Goal: Transaction & Acquisition: Purchase product/service

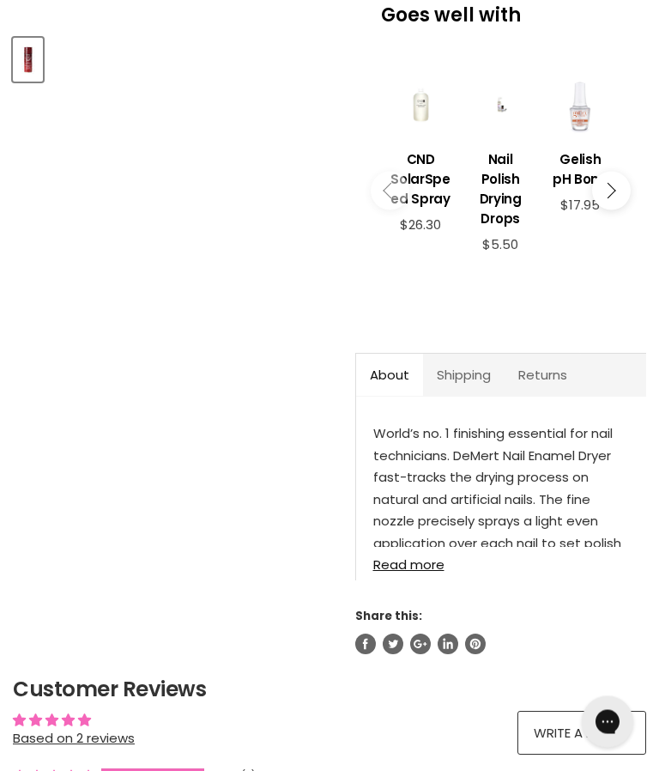
scroll to position [509, 0]
click at [480, 389] on link "Shipping" at bounding box center [464, 375] width 82 height 42
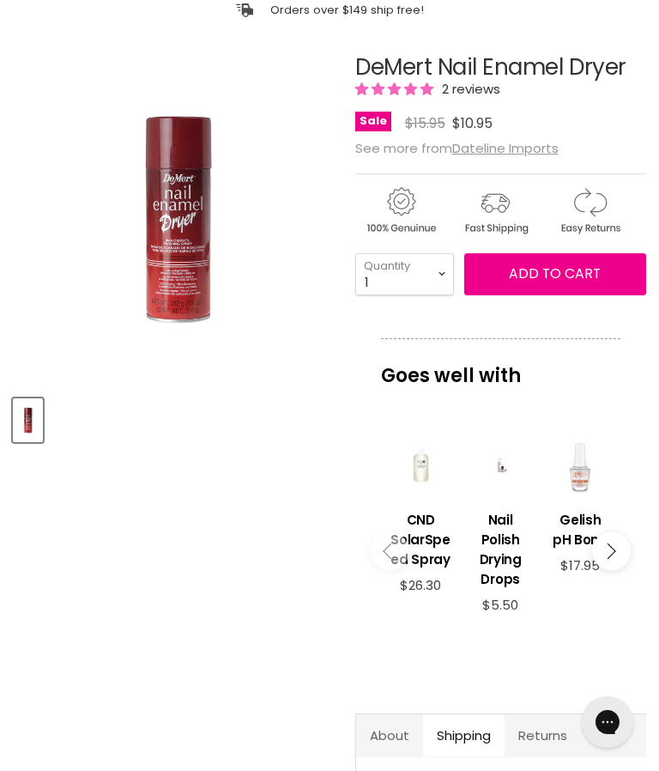
scroll to position [0, 0]
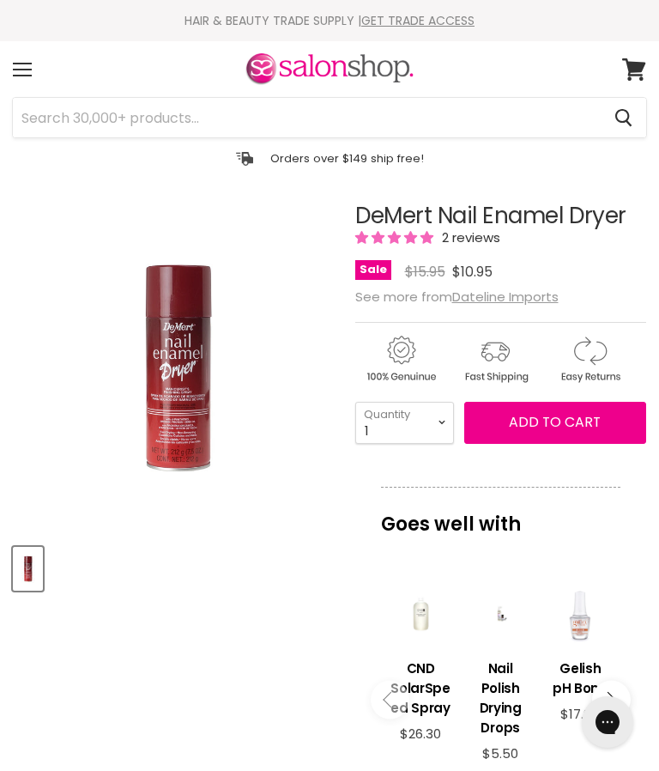
click at [148, 397] on img "DeMert Nail Enamel Dryer image. Click or Scroll to Zoom." at bounding box center [121, 366] width 217 height 326
click at [109, 406] on img "DeMert Nail Enamel Dryer image. Click or Scroll to Zoom." at bounding box center [94, 335] width 435 height 652
click at [122, 426] on img "DeMert Nail Enamel Dryer image. Click or Scroll to Zoom." at bounding box center [121, 366] width 217 height 326
